Goal: Task Accomplishment & Management: Manage account settings

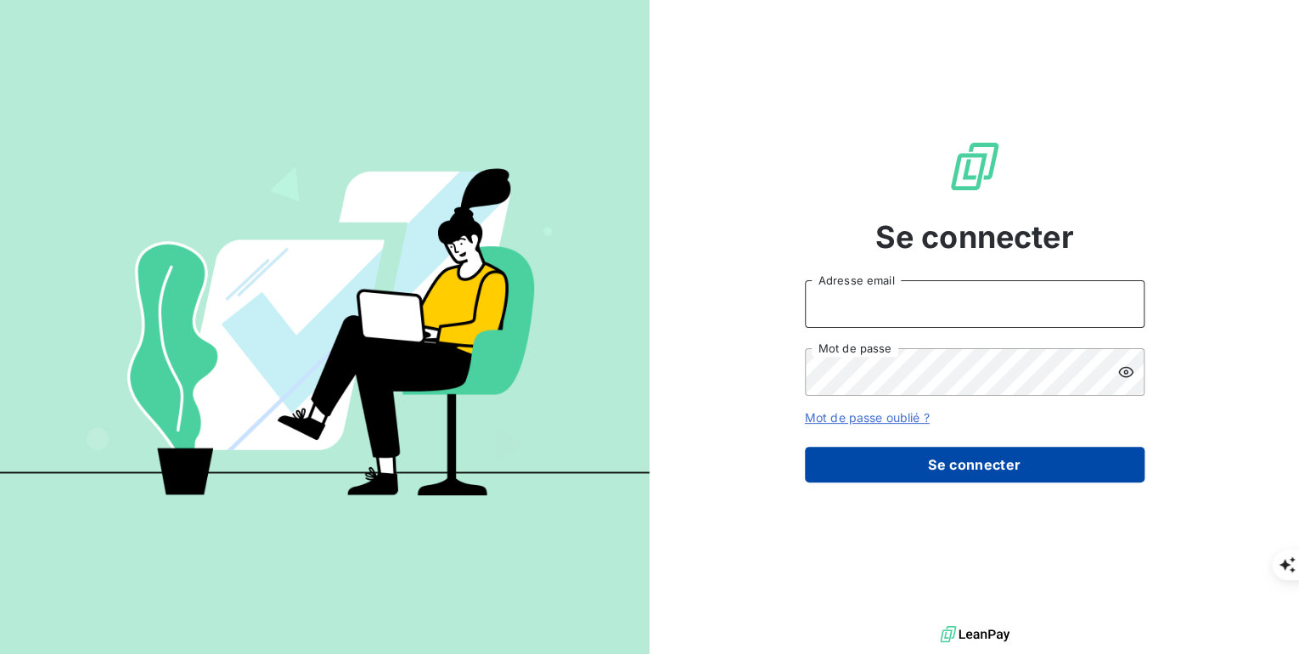
type input "[PERSON_NAME][EMAIL_ADDRESS][PERSON_NAME][DOMAIN_NAME]"
click at [964, 463] on button "Se connecter" at bounding box center [975, 465] width 340 height 36
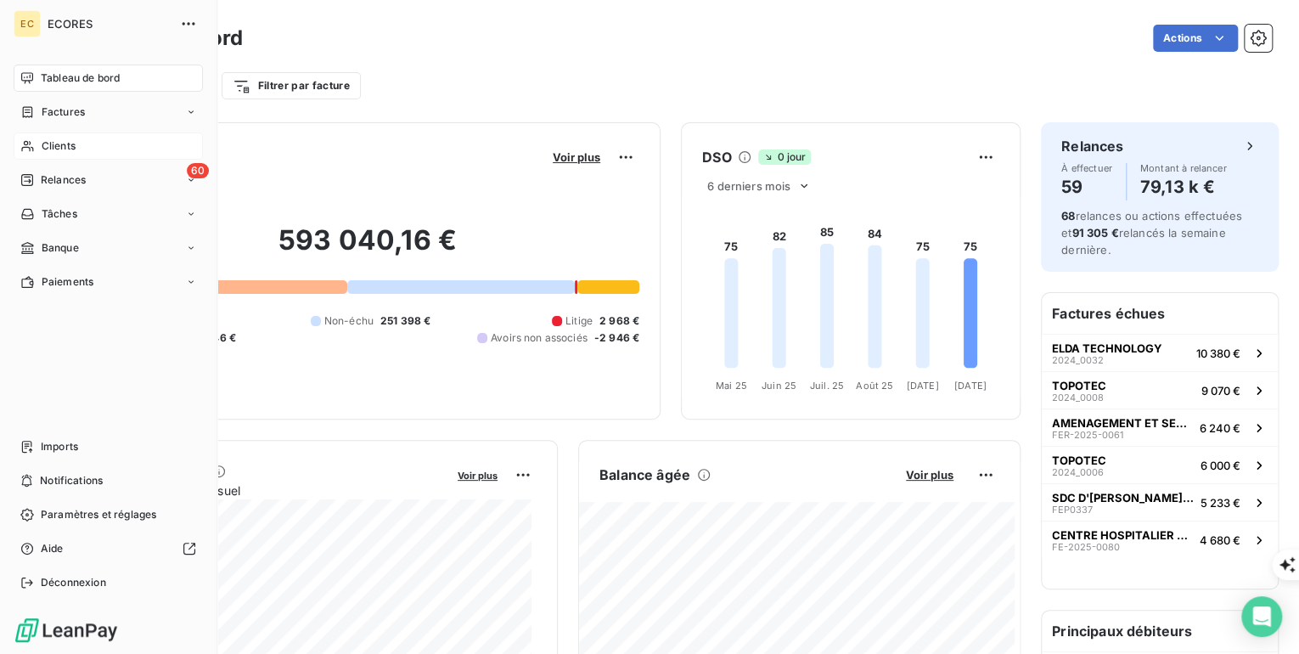
click at [76, 144] on div "Clients" at bounding box center [108, 145] width 189 height 27
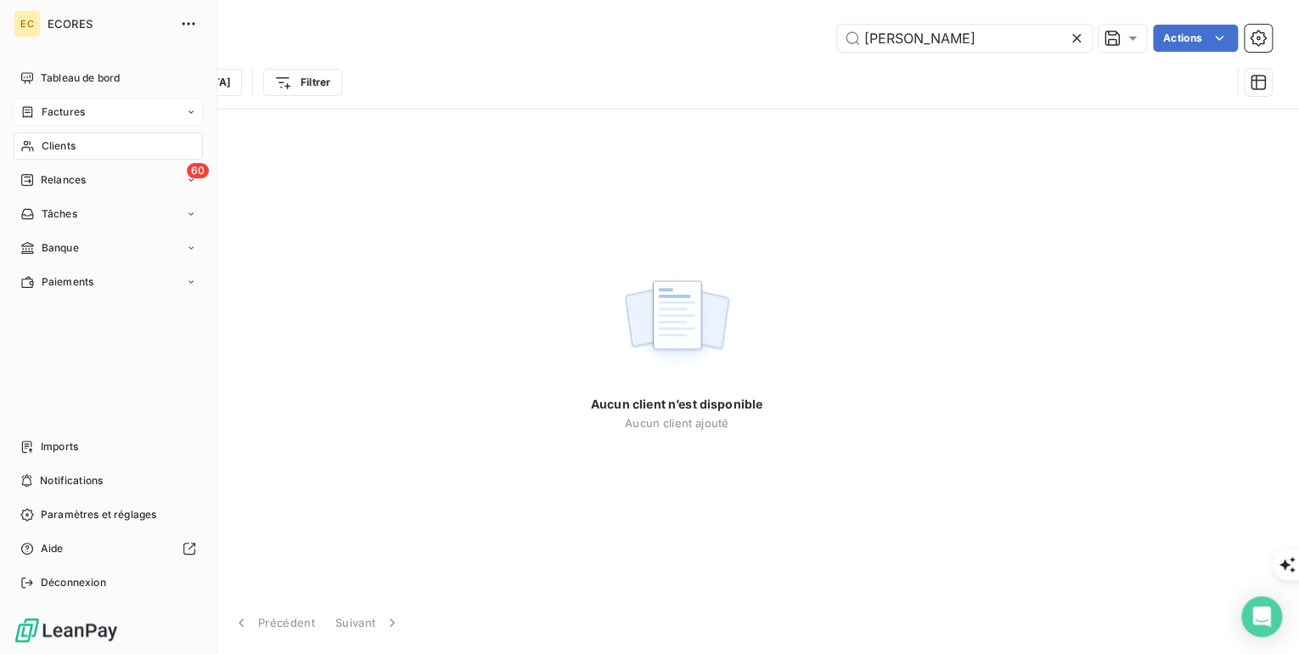
type input "[PERSON_NAME]"
click at [61, 118] on span "Factures" at bounding box center [63, 111] width 43 height 15
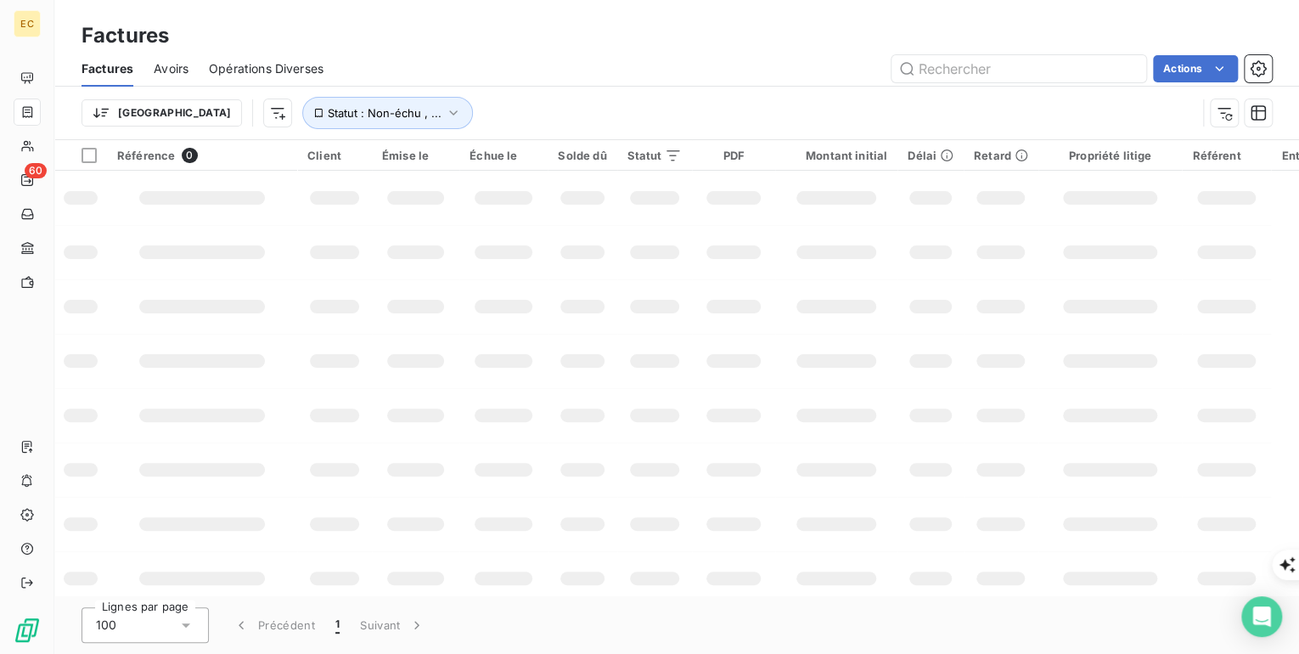
click at [873, 41] on div "Factures" at bounding box center [676, 35] width 1245 height 31
click at [927, 66] on input "text" at bounding box center [1019, 68] width 255 height 27
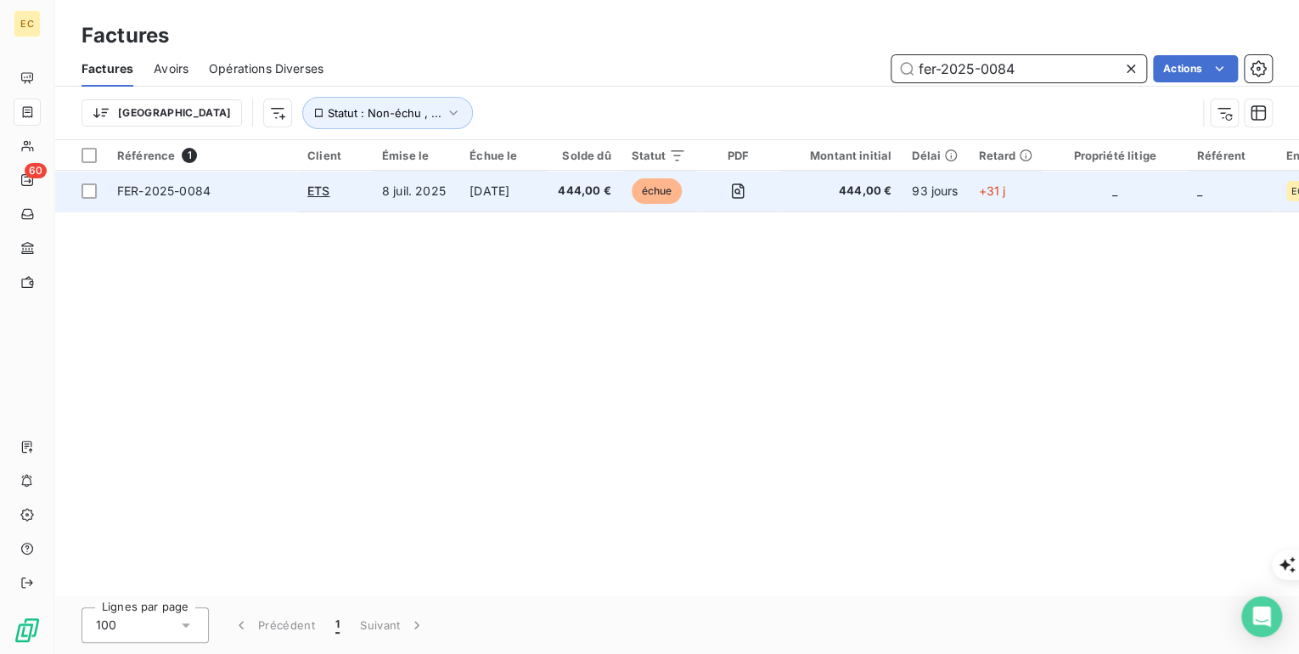
type input "fer-2025-0084"
click at [444, 183] on td "8 juil. 2025" at bounding box center [415, 191] width 87 height 41
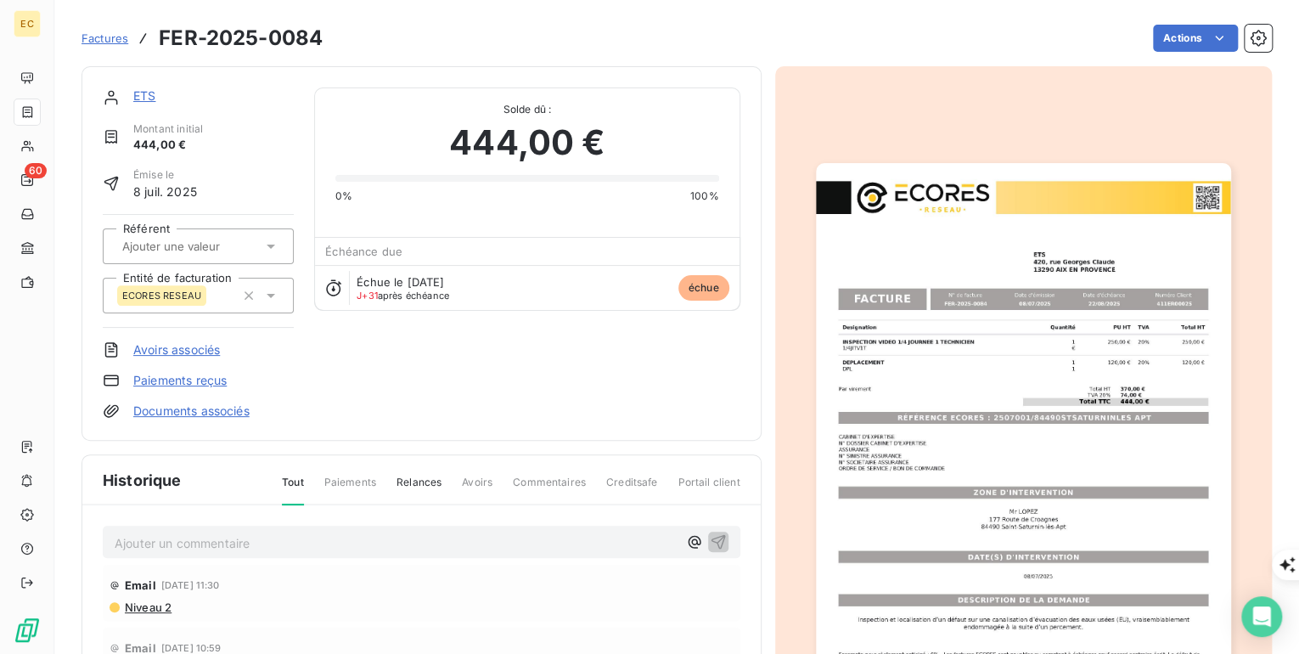
click at [239, 542] on p "Ajouter un commentaire ﻿" at bounding box center [396, 542] width 563 height 21
click at [302, 537] on p "Ajouter un commentaire ﻿" at bounding box center [396, 542] width 563 height 21
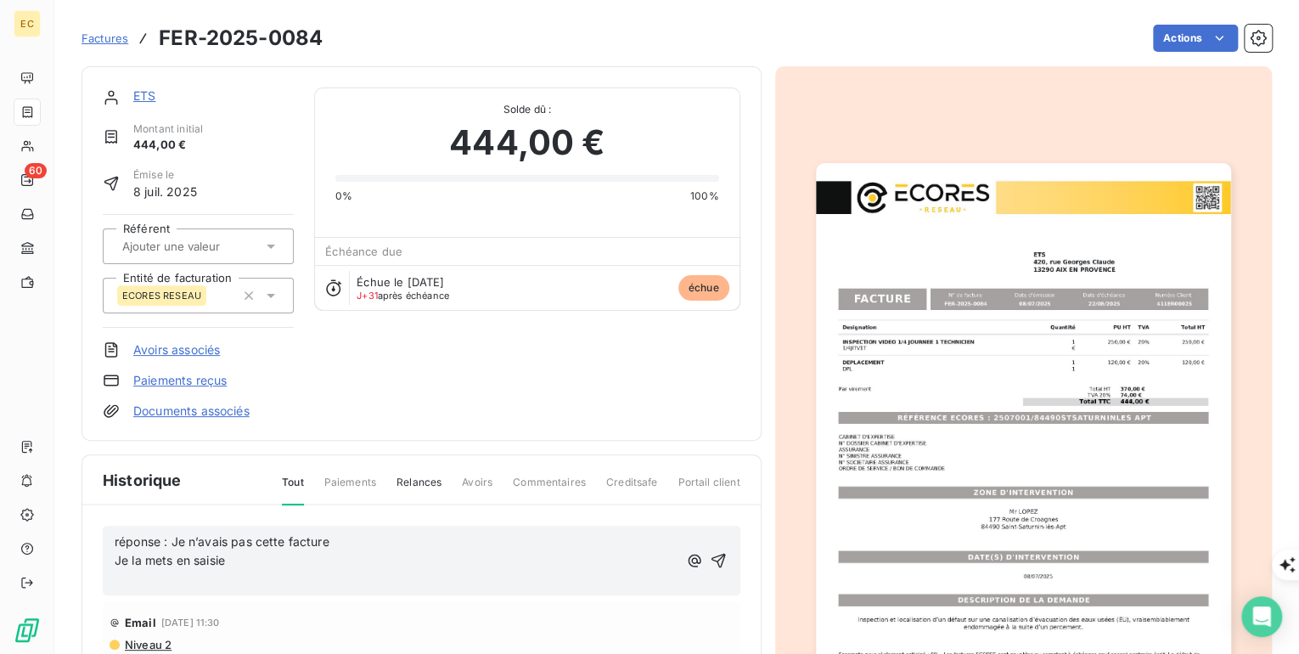
click at [376, 545] on p "réponse : Je n’avais pas cette facture" at bounding box center [396, 542] width 563 height 20
click at [478, 535] on p "réponse : Je n’avais pas cette facture, Je la mets en saisie" at bounding box center [396, 542] width 563 height 20
click at [711, 552] on icon "button" at bounding box center [719, 560] width 17 height 17
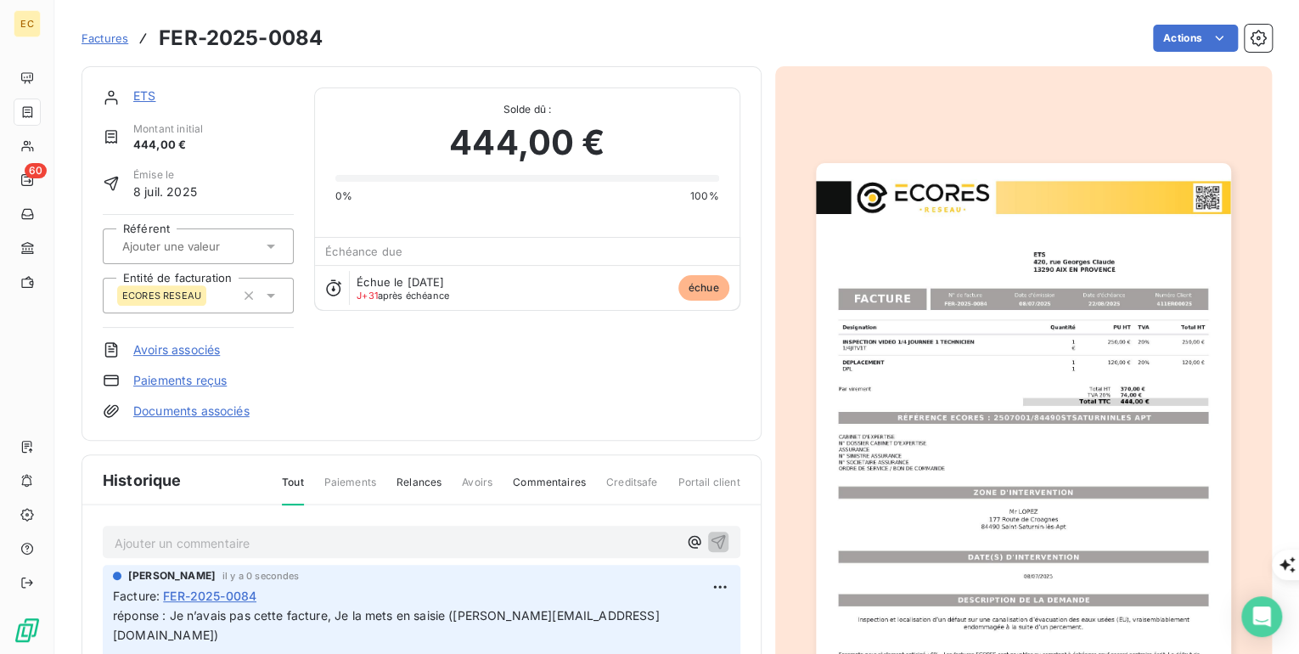
click at [143, 99] on link "ETS" at bounding box center [144, 95] width 22 height 14
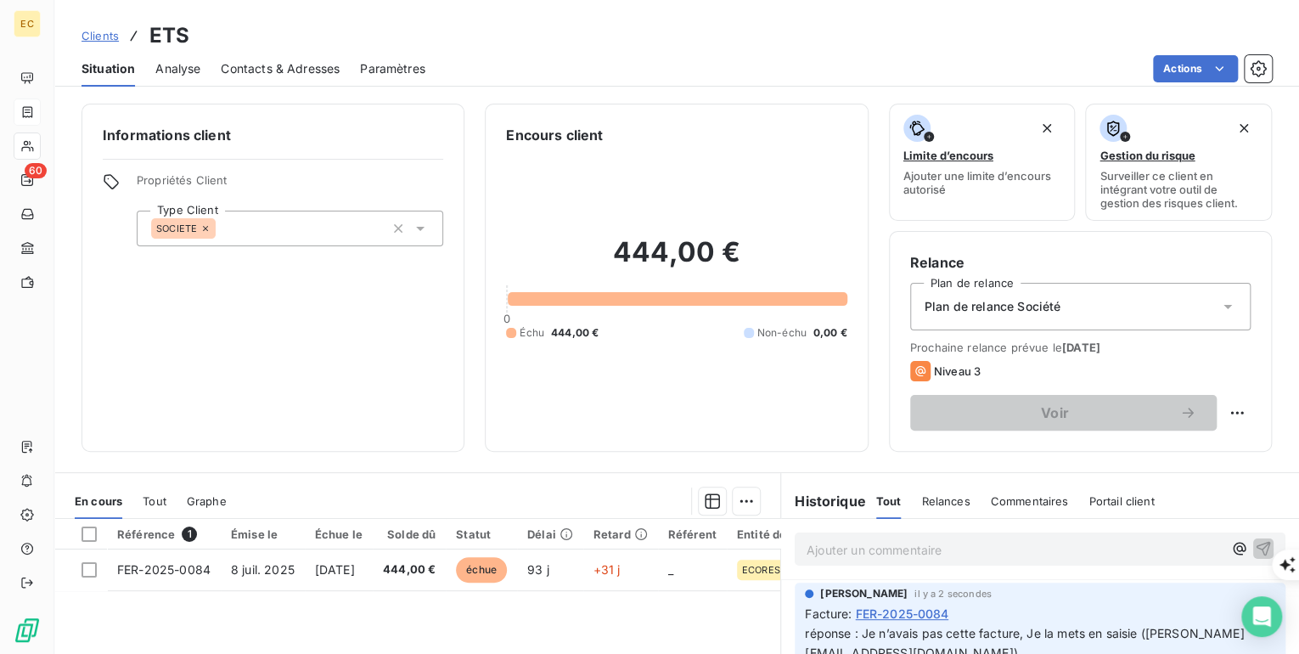
click at [245, 71] on span "Contacts & Adresses" at bounding box center [280, 68] width 119 height 17
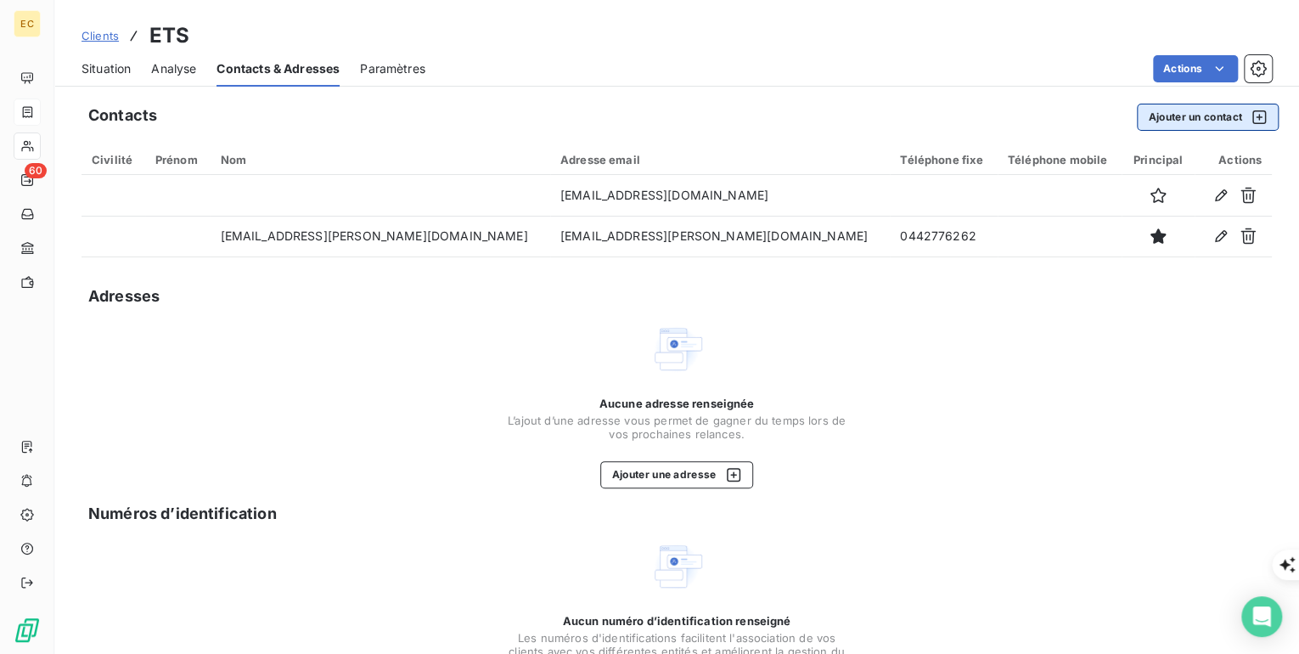
click at [1202, 118] on button "Ajouter un contact" at bounding box center [1208, 117] width 142 height 27
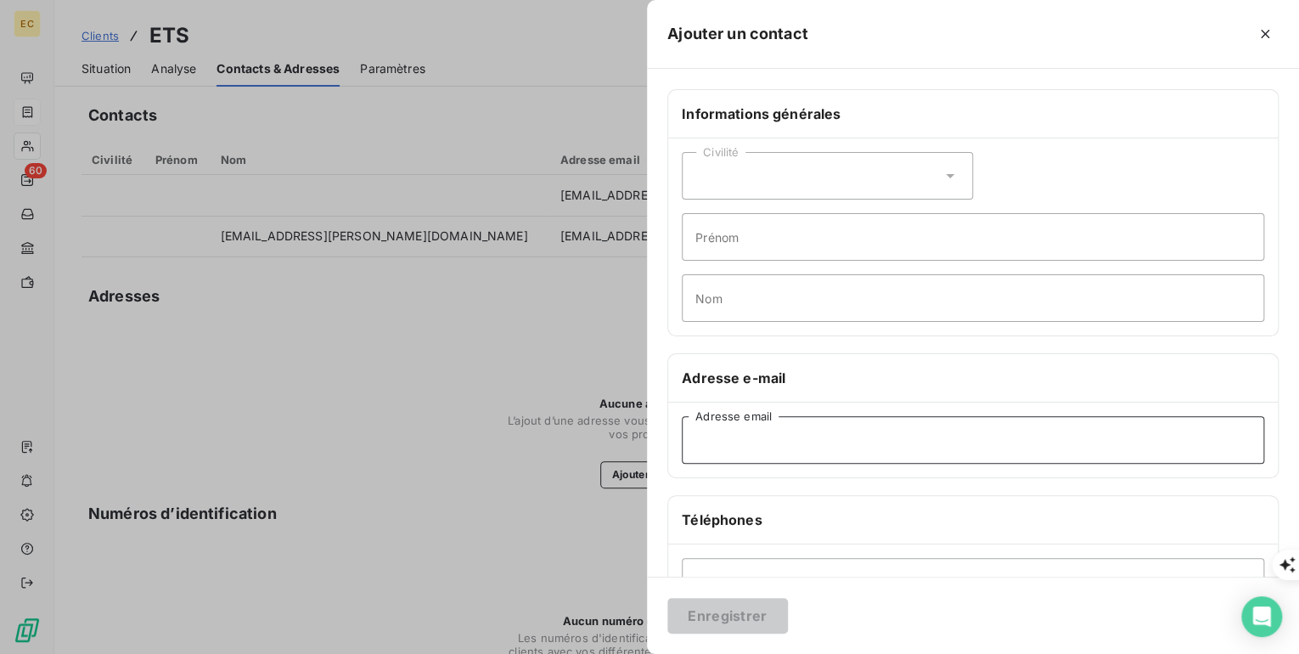
paste input "[EMAIL_ADDRESS][DOMAIN_NAME]"
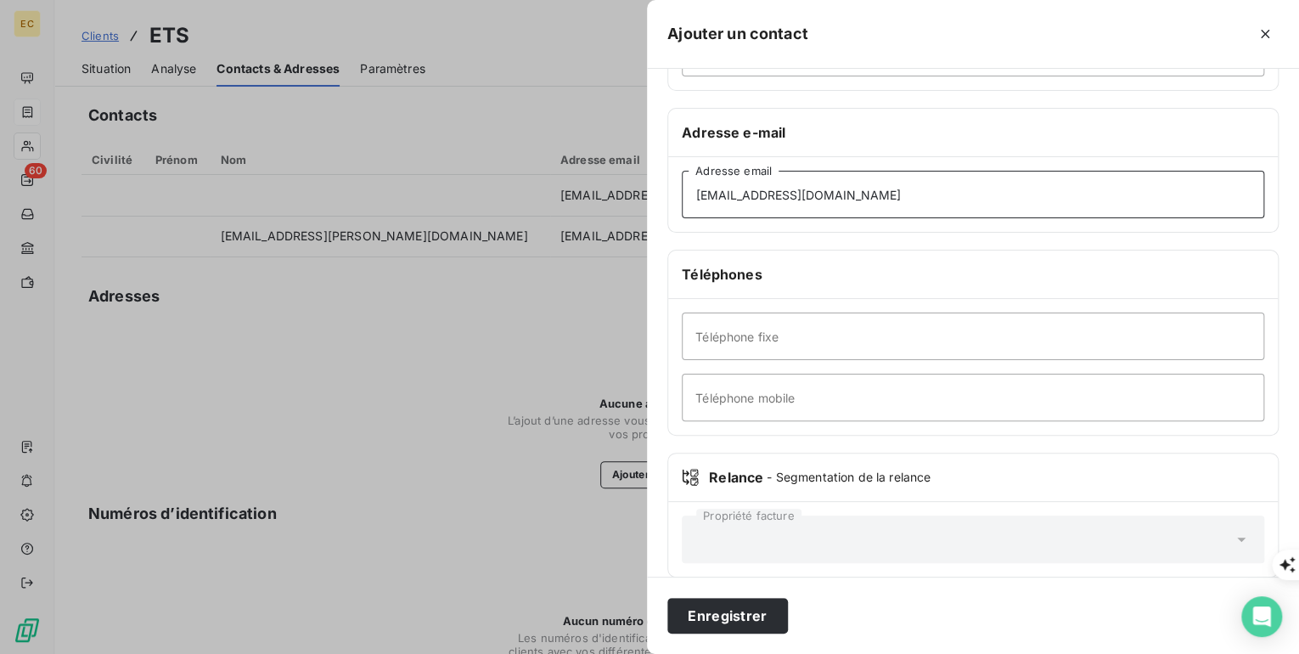
scroll to position [264, 0]
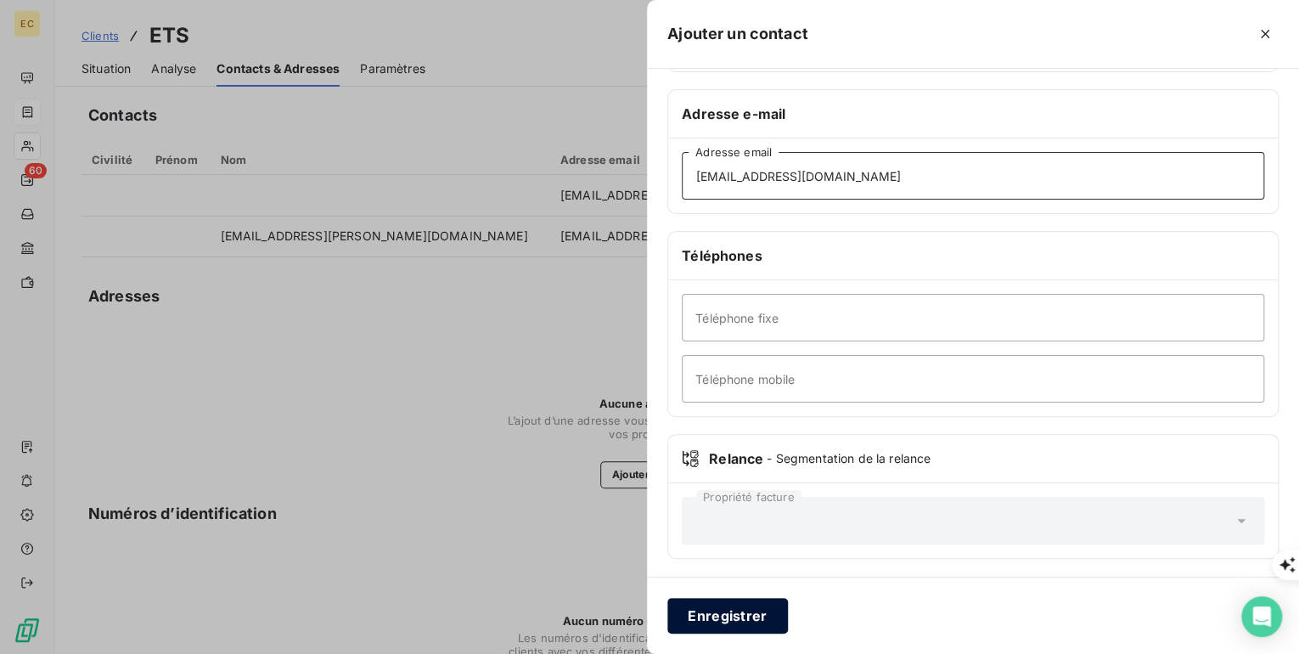
type input "[EMAIL_ADDRESS][DOMAIN_NAME]"
click at [751, 611] on button "Enregistrer" at bounding box center [727, 616] width 121 height 36
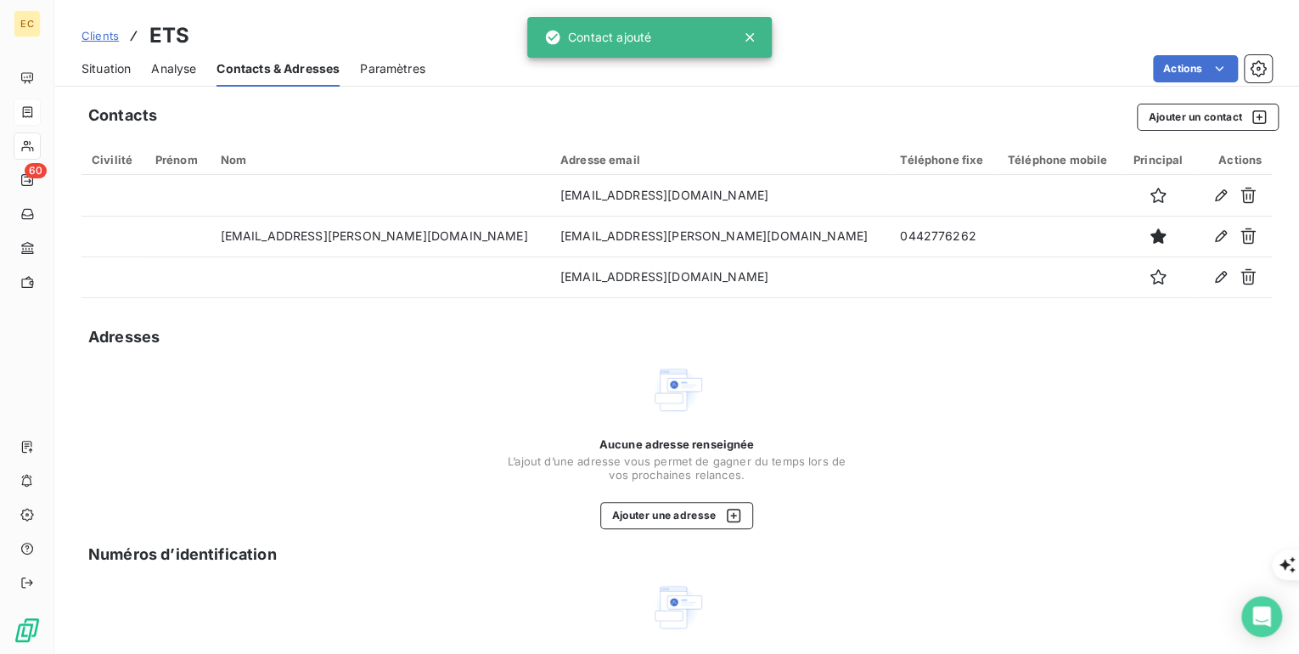
click at [100, 71] on span "Situation" at bounding box center [106, 68] width 49 height 17
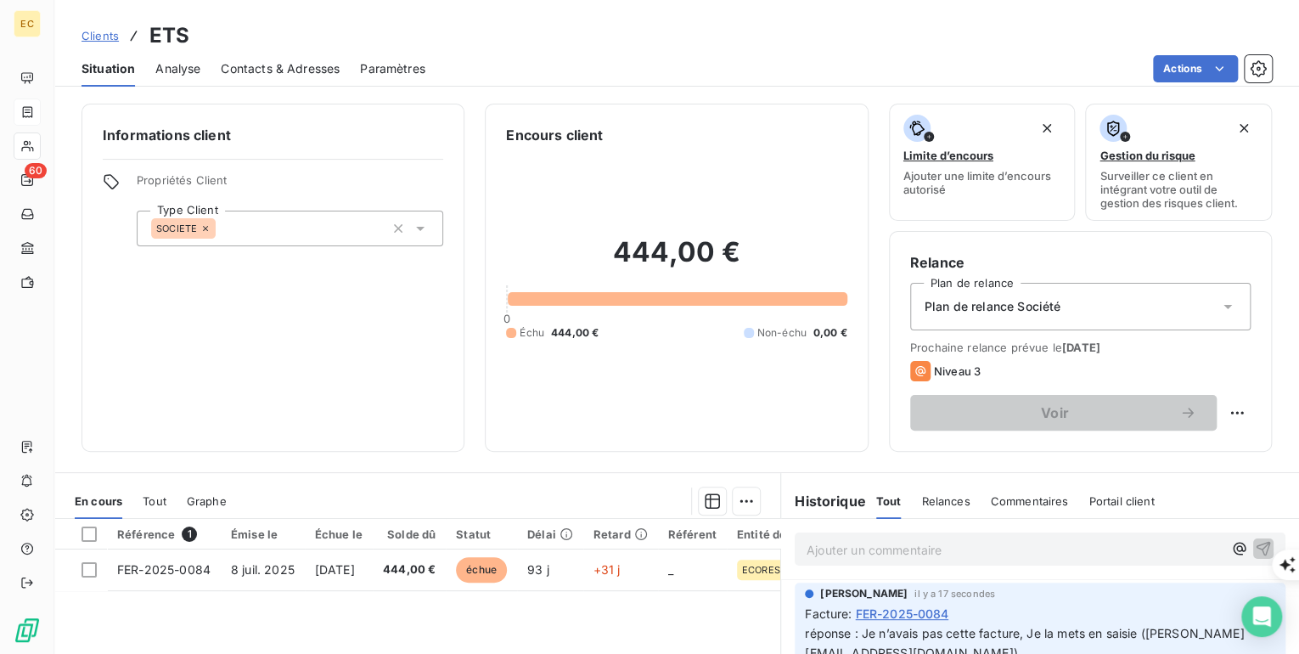
click at [234, 73] on span "Contacts & Adresses" at bounding box center [280, 68] width 119 height 17
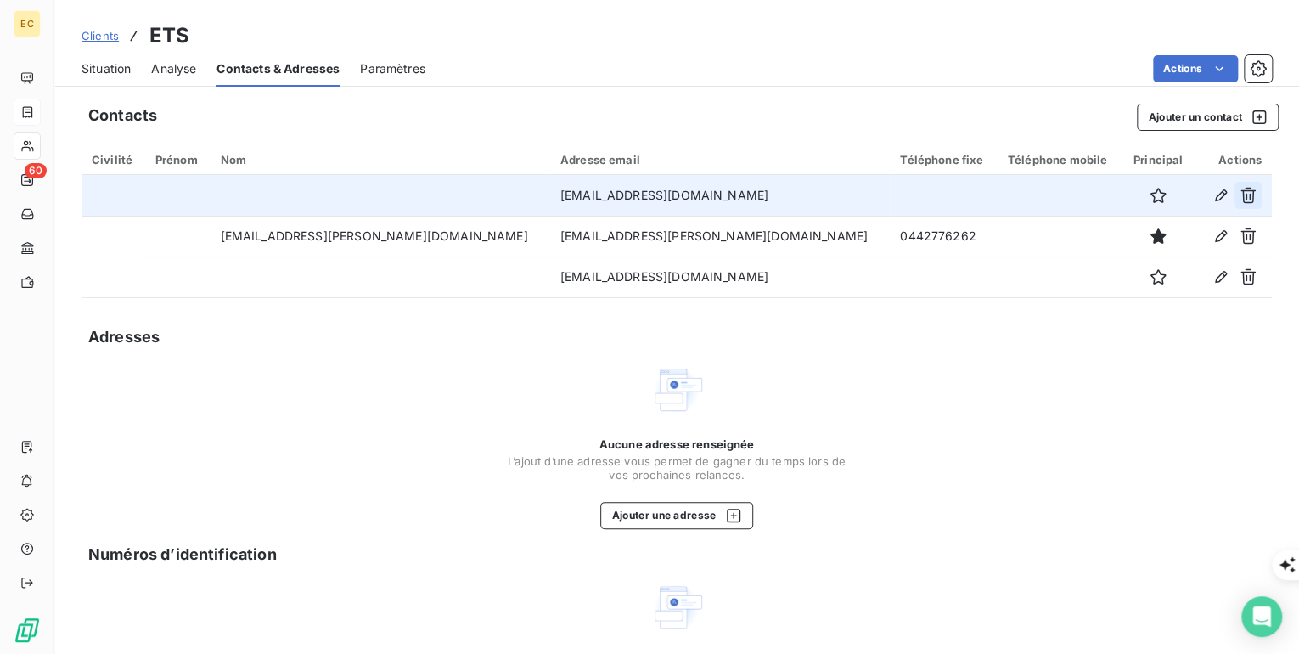
click at [1246, 192] on icon "button" at bounding box center [1248, 195] width 17 height 17
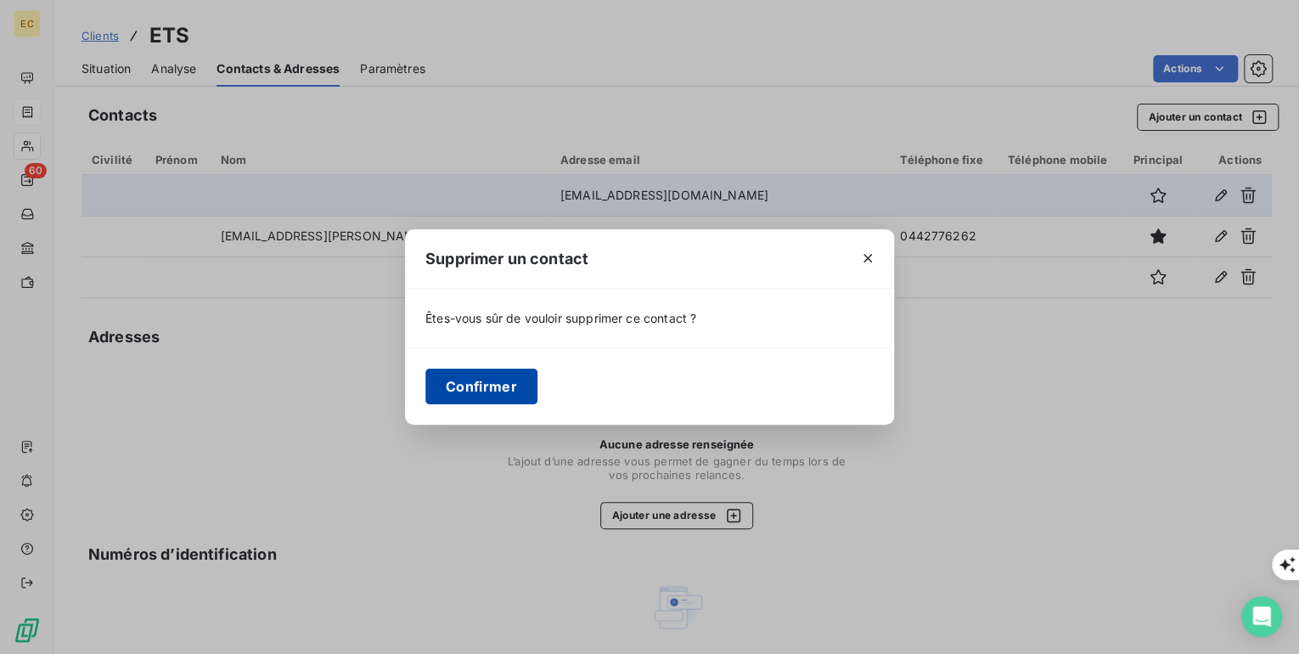
click at [476, 387] on button "Confirmer" at bounding box center [481, 387] width 112 height 36
